Goal: Information Seeking & Learning: Understand process/instructions

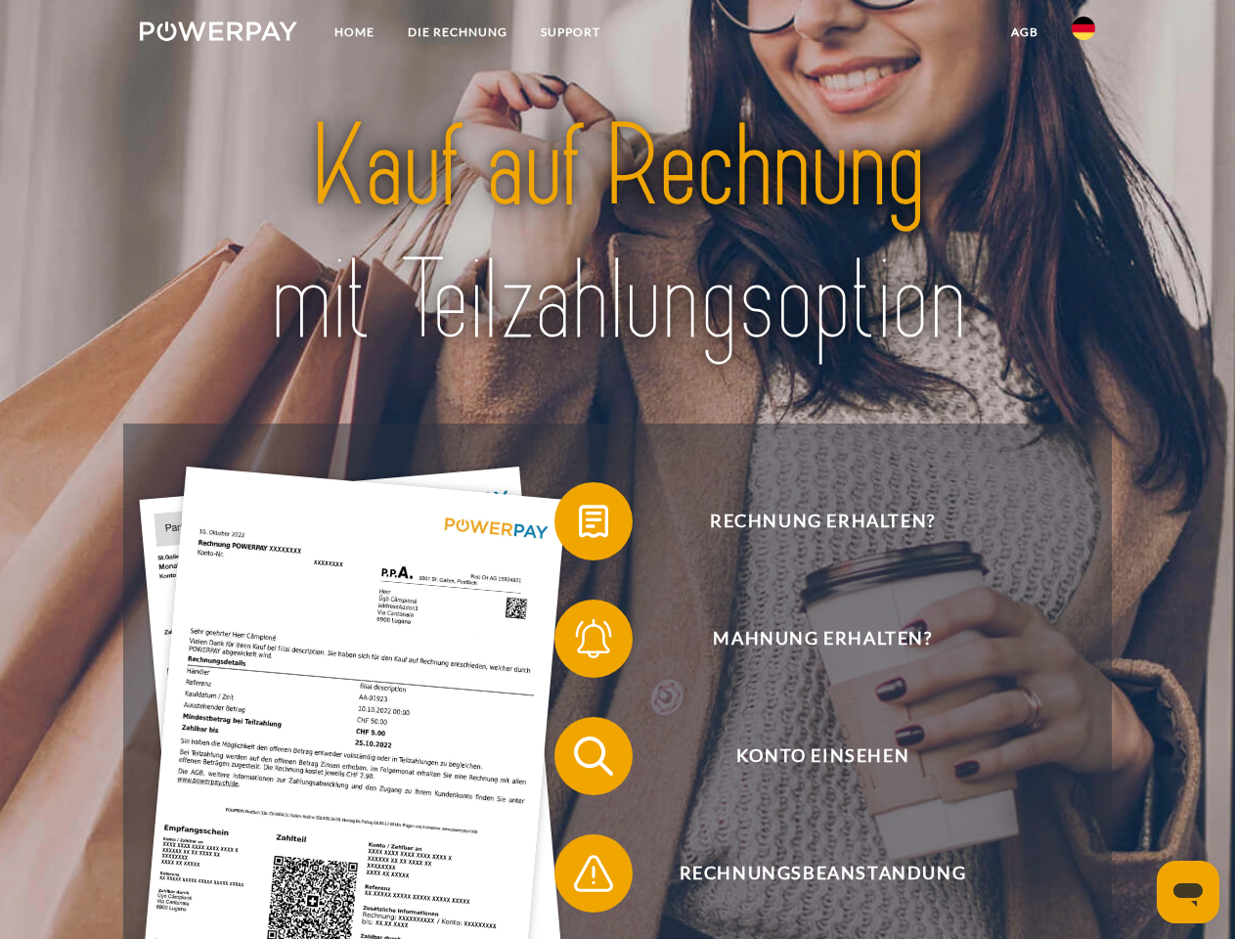
click at [218, 34] on img at bounding box center [218, 32] width 157 height 20
click at [1083, 34] on img at bounding box center [1082, 28] width 23 height 23
click at [1024, 32] on link "agb" at bounding box center [1024, 32] width 61 height 35
click at [579, 525] on span at bounding box center [564, 521] width 98 height 98
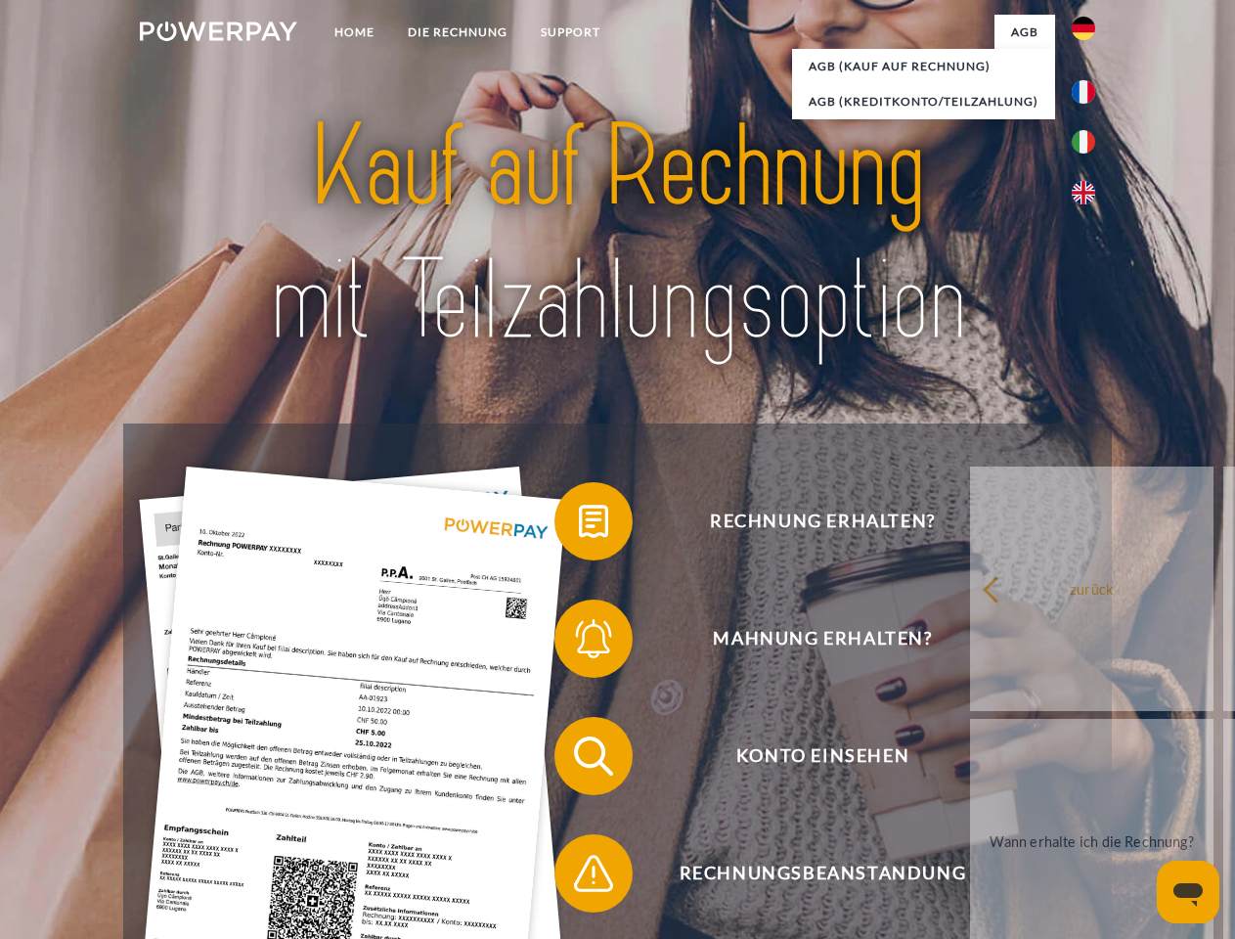
click at [579, 642] on span at bounding box center [564, 639] width 98 height 98
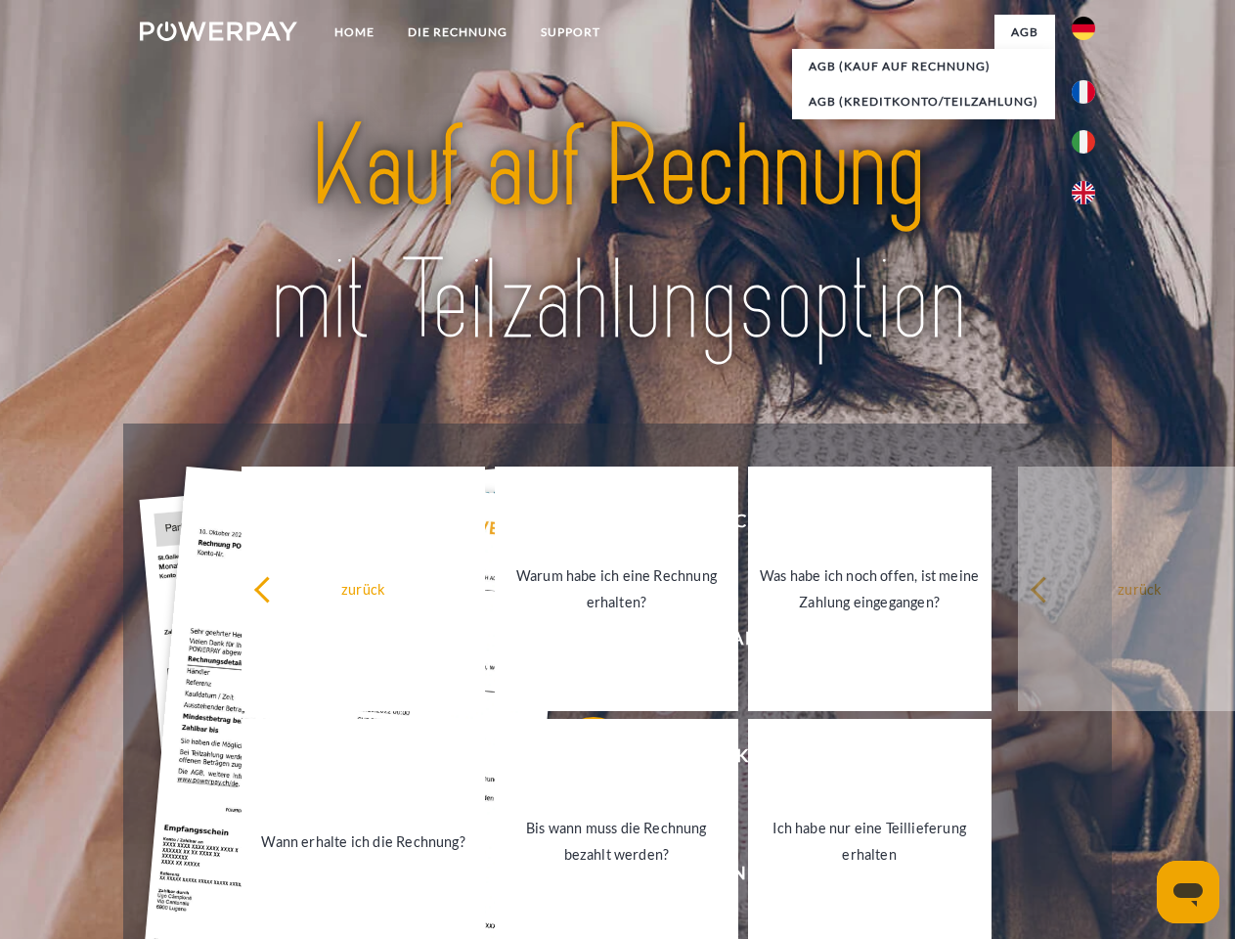
click at [579, 760] on link "Bis wann muss die Rechnung bezahlt werden?" at bounding box center [616, 841] width 243 height 244
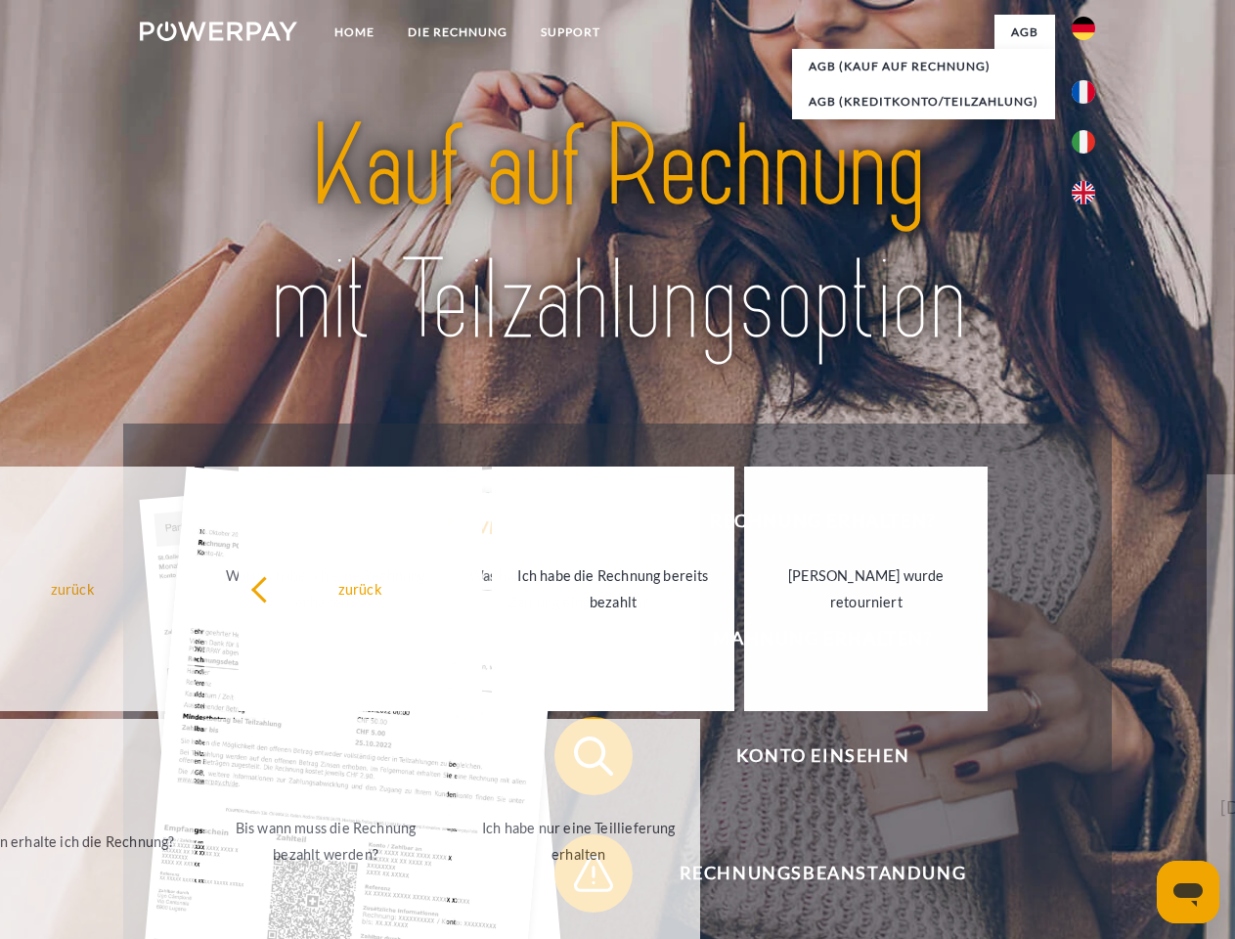
click at [579, 877] on span at bounding box center [564, 873] width 98 height 98
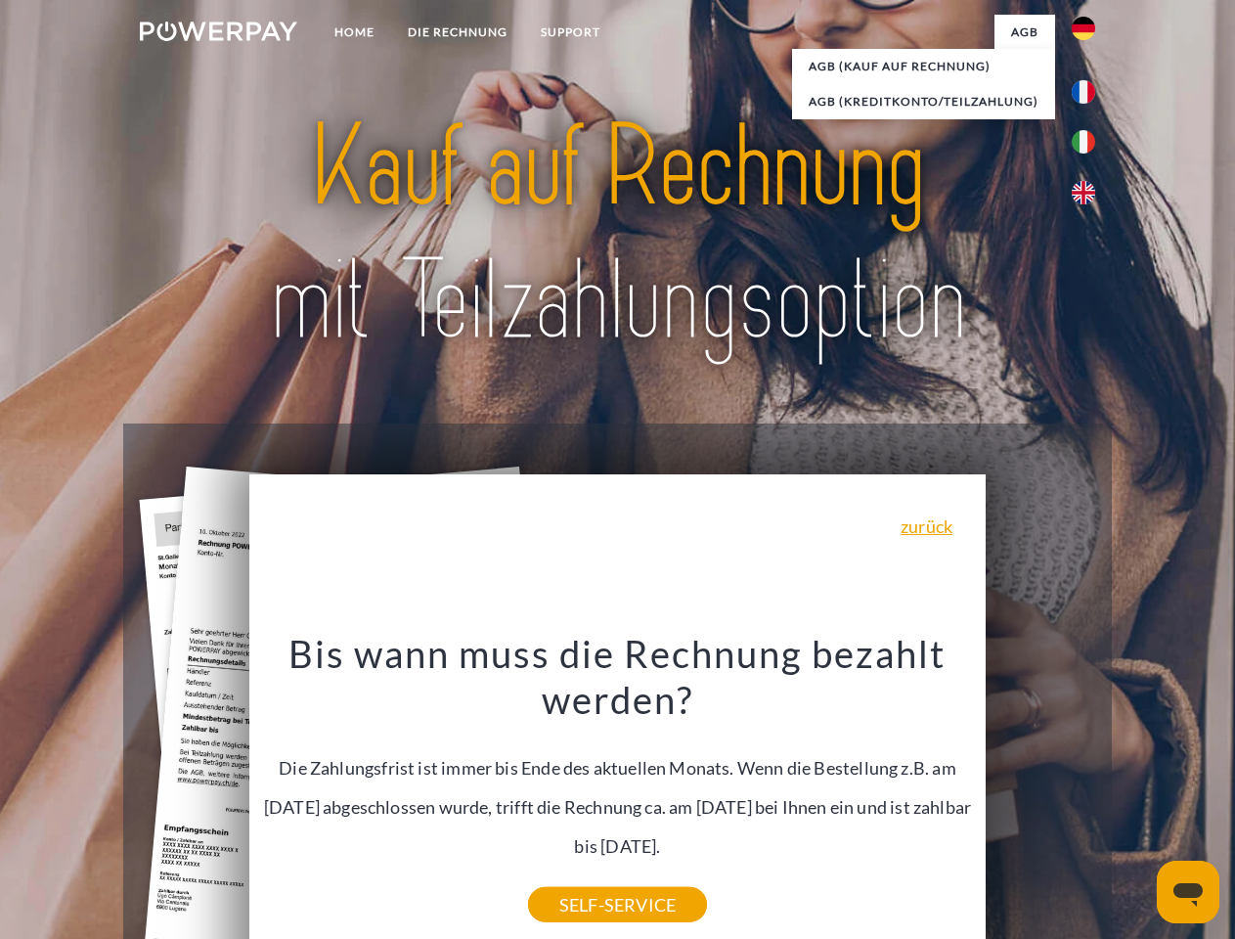
click at [1188, 892] on icon "Messaging-Fenster öffnen" at bounding box center [1187, 894] width 29 height 23
